Goal: Task Accomplishment & Management: Manage account settings

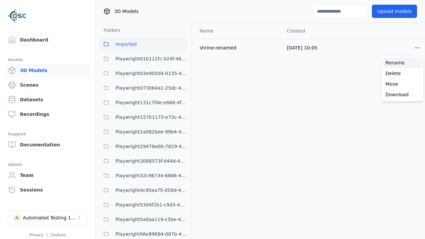
click at [402, 63] on div "Rename" at bounding box center [401, 62] width 39 height 11
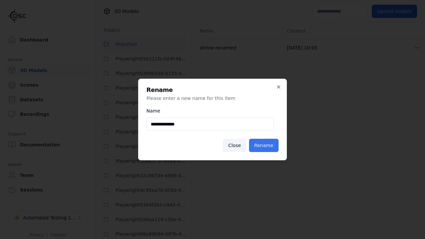
click at [265, 145] on button "Rename" at bounding box center [264, 145] width 30 height 13
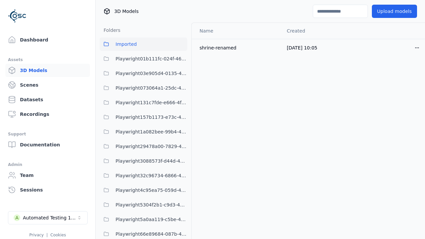
click at [417, 47] on html "Support Dashboard Assets 3D Models Scenes Datasets Recordings Support Documenta…" at bounding box center [212, 119] width 425 height 239
click at [402, 63] on div "Rename" at bounding box center [401, 62] width 39 height 11
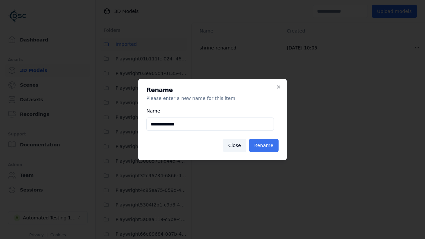
click at [265, 145] on button "Rename" at bounding box center [264, 145] width 30 height 13
